Goal: Check status: Check status

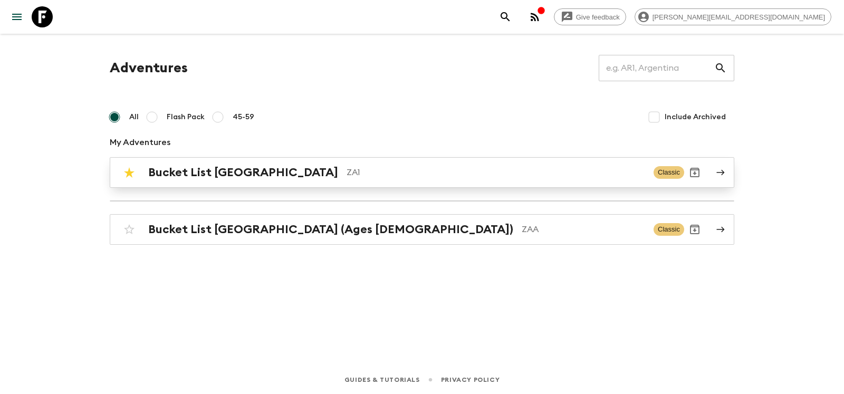
click at [218, 174] on h2 "Bucket List [GEOGRAPHIC_DATA]" at bounding box center [243, 173] width 190 height 14
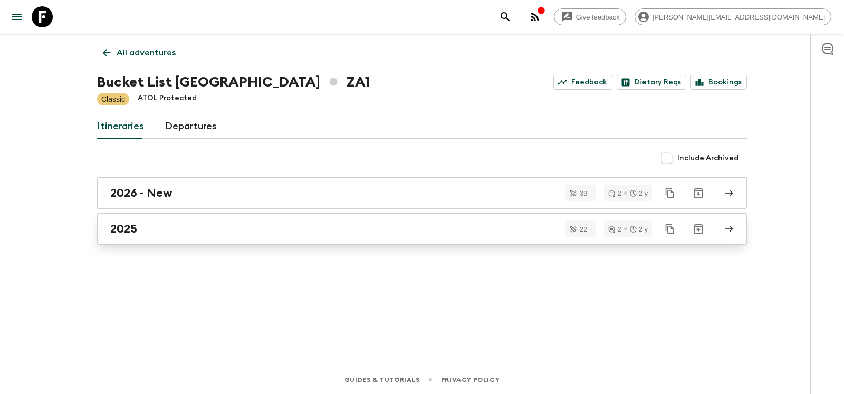
click at [129, 231] on h2 "2025" at bounding box center [123, 229] width 27 height 14
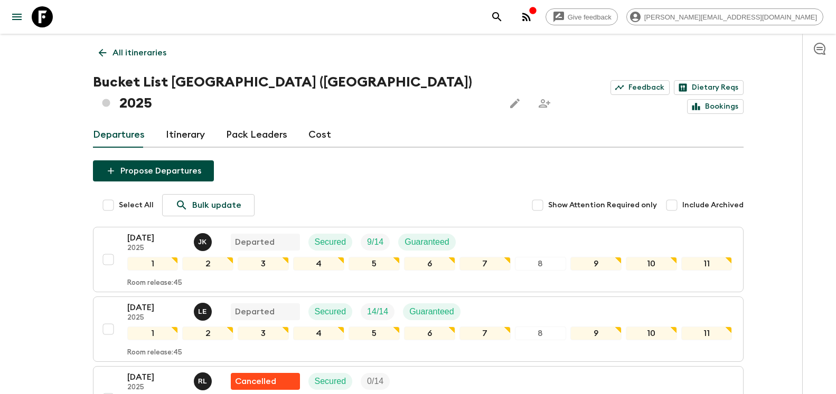
scroll to position [269, 0]
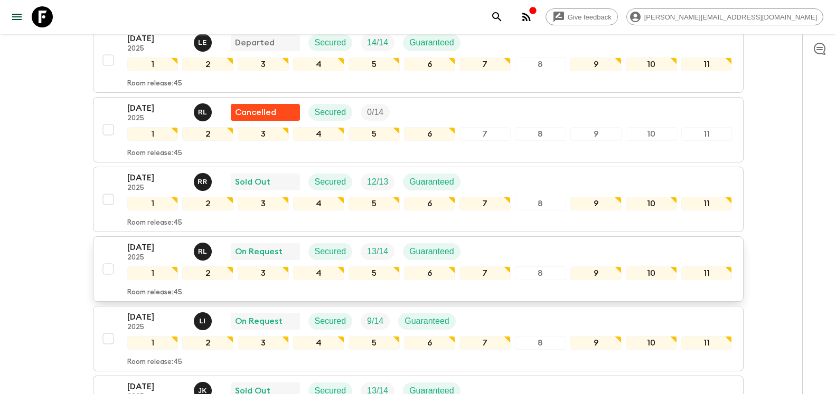
click at [150, 241] on p "[DATE]" at bounding box center [156, 247] width 58 height 13
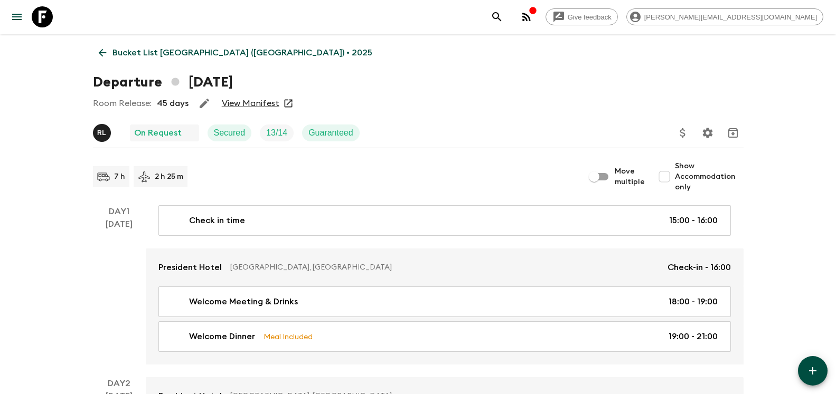
click at [248, 103] on link "View Manifest" at bounding box center [251, 103] width 58 height 11
